Goal: Information Seeking & Learning: Learn about a topic

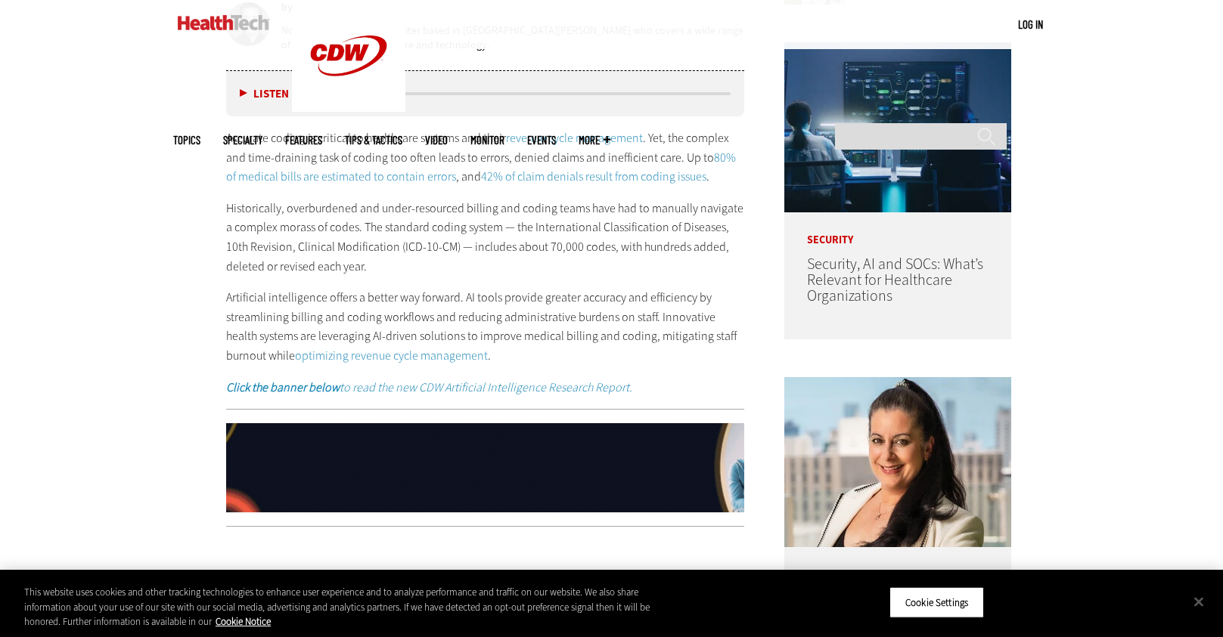
scroll to position [871, 0]
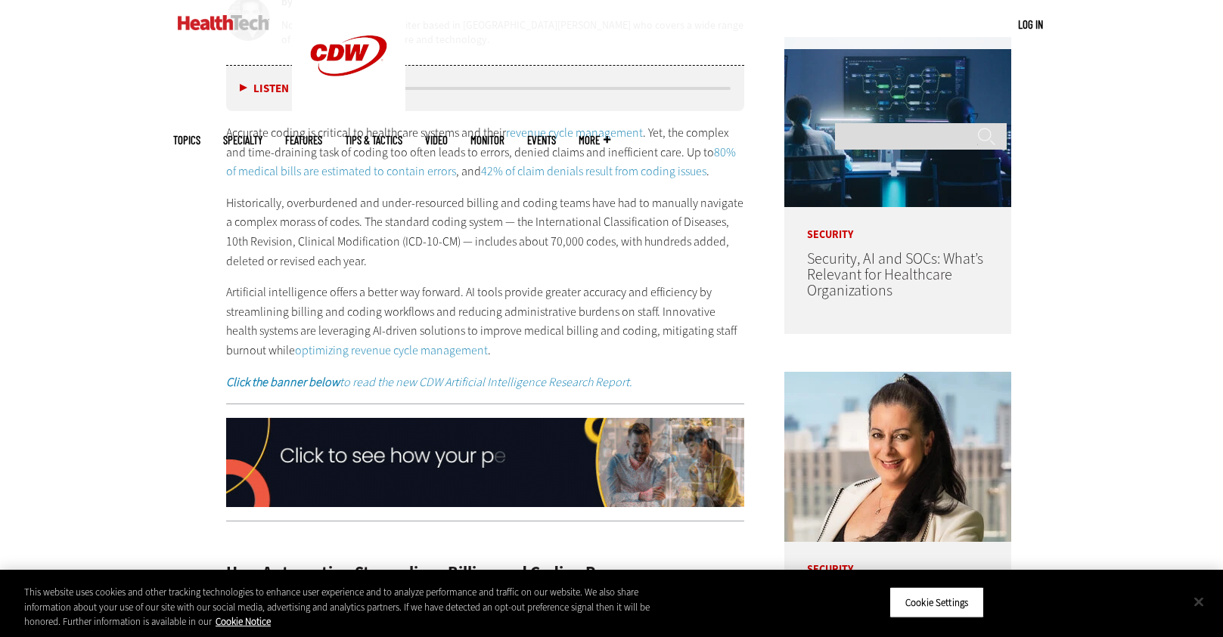
click at [1199, 599] on button "Close" at bounding box center [1198, 601] width 33 height 33
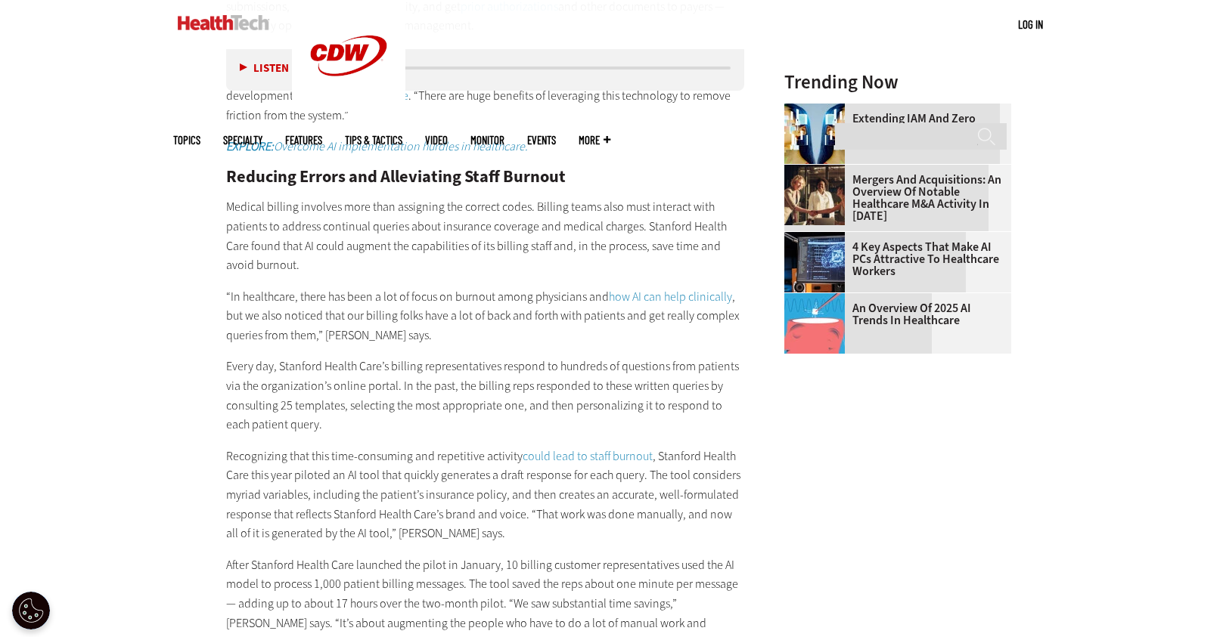
scroll to position [1751, 0]
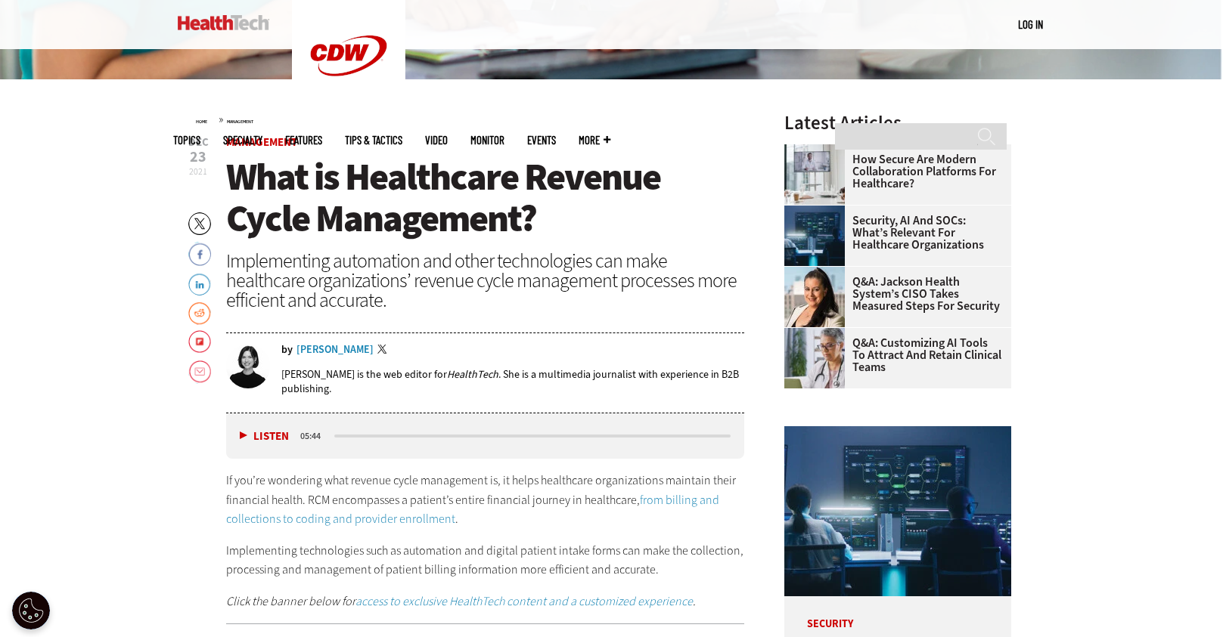
scroll to position [517, 0]
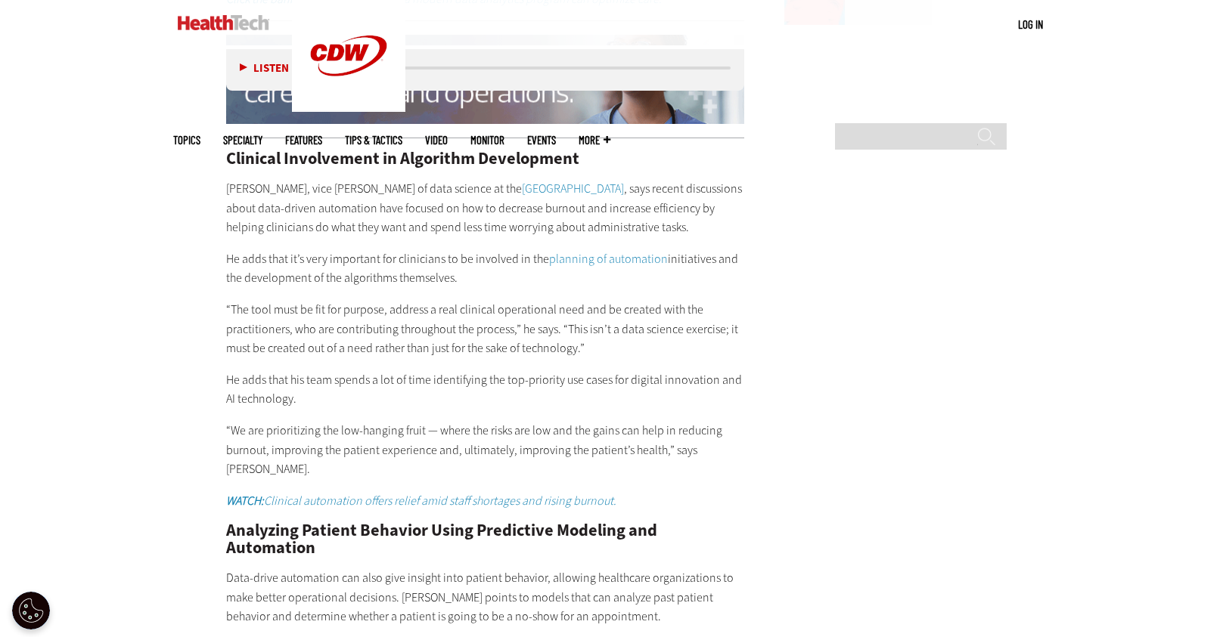
scroll to position [2295, 0]
